Goal: Find specific page/section: Find specific page/section

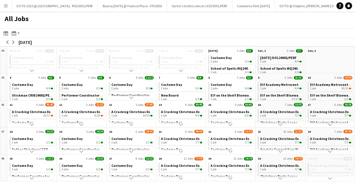
click at [6, 8] on app-icon "Menu" at bounding box center [5, 5] width 5 height 5
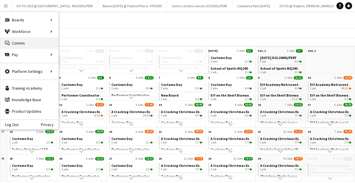
click at [18, 45] on link "Comms Comms" at bounding box center [29, 43] width 58 height 12
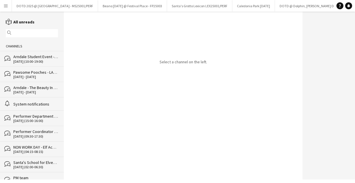
click at [8, 9] on button "Menu" at bounding box center [6, 6] width 12 height 12
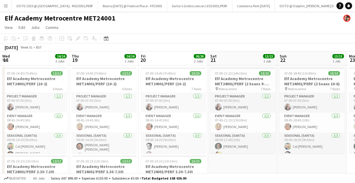
scroll to position [3, 0]
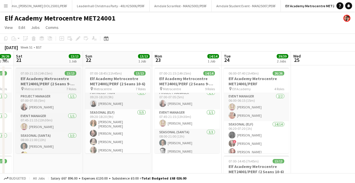
click at [44, 78] on h3 "Elf Academy Metrocentre MET24001/PERF (2 Seans 9-8:30) )" at bounding box center [48, 81] width 65 height 10
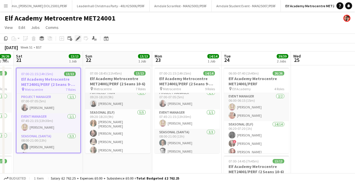
click at [78, 38] on icon at bounding box center [77, 38] width 3 height 3
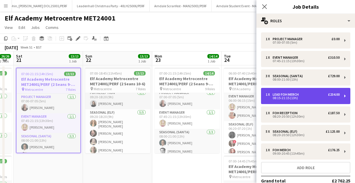
click at [290, 104] on div "1 x Lead FOH Merch £234.00 08:15-21:15 (13h)" at bounding box center [305, 96] width 89 height 16
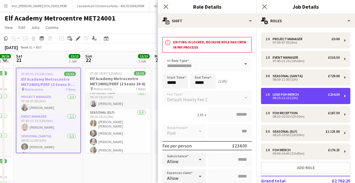
scroll to position [49, 0]
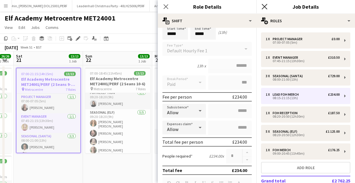
click at [264, 8] on icon "Close pop-in" at bounding box center [264, 7] width 6 height 6
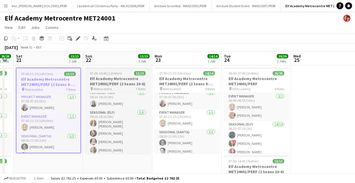
click at [101, 72] on span "07:00-18:45 (11h45m)" at bounding box center [106, 73] width 32 height 4
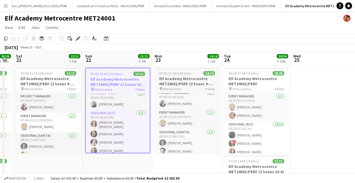
click at [179, 83] on h3 "Elf Academy Metrocentre MET24001/PERF (2 Seans 9-8:30 )" at bounding box center [186, 81] width 65 height 10
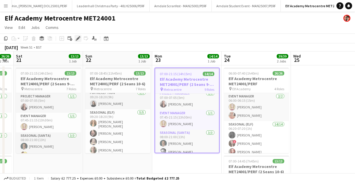
click at [77, 40] on icon at bounding box center [77, 38] width 3 height 3
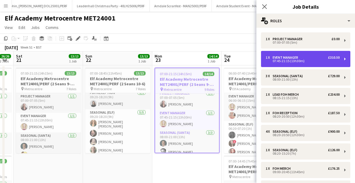
click at [307, 59] on div "1 x Event Manager £310.50" at bounding box center [302, 58] width 74 height 4
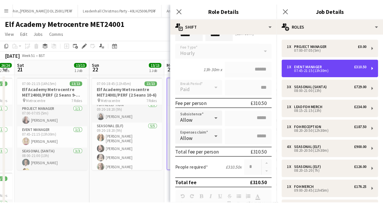
scroll to position [0, 0]
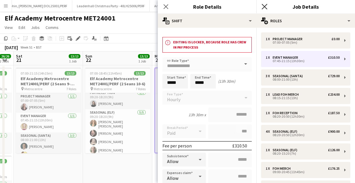
click at [263, 8] on icon "Close pop-in" at bounding box center [264, 7] width 6 height 6
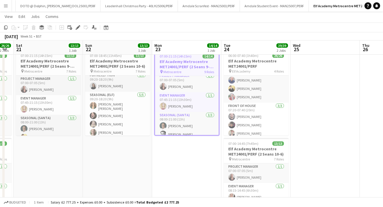
scroll to position [18, 0]
